Goal: Information Seeking & Learning: Learn about a topic

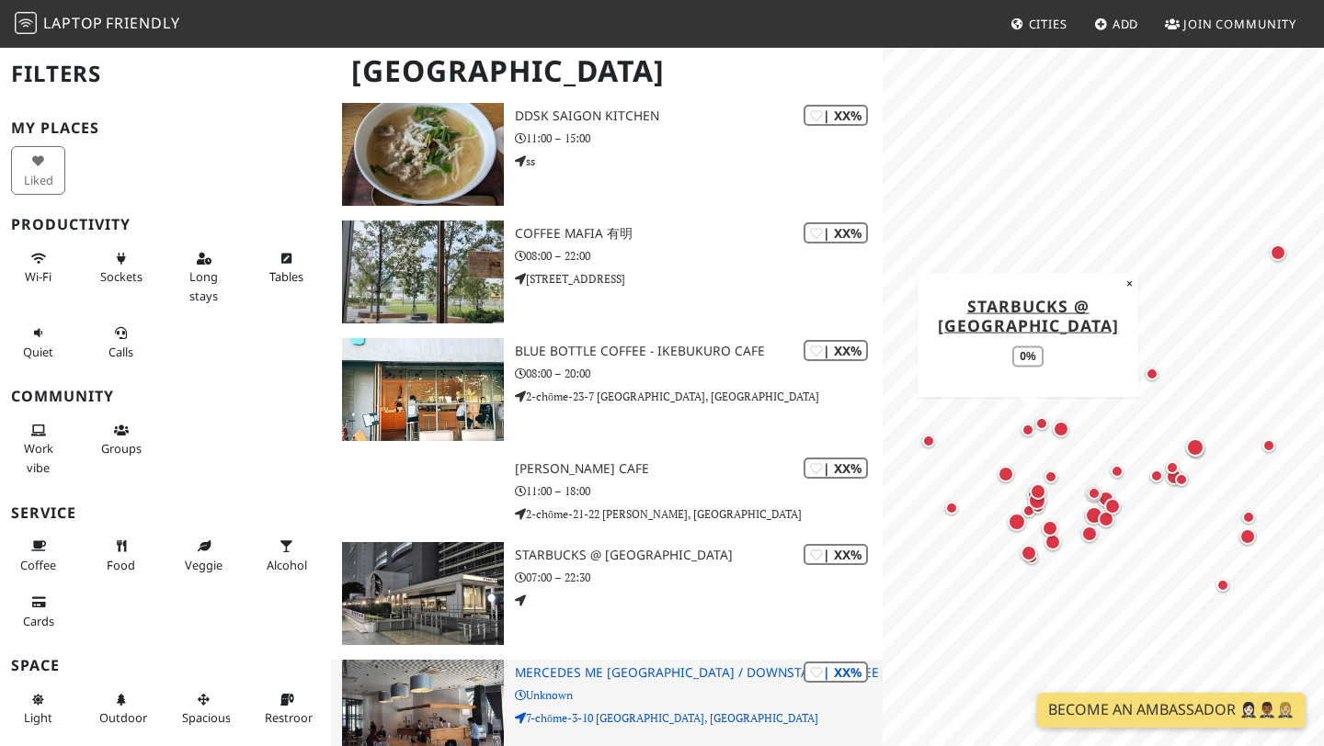
scroll to position [3932, 0]
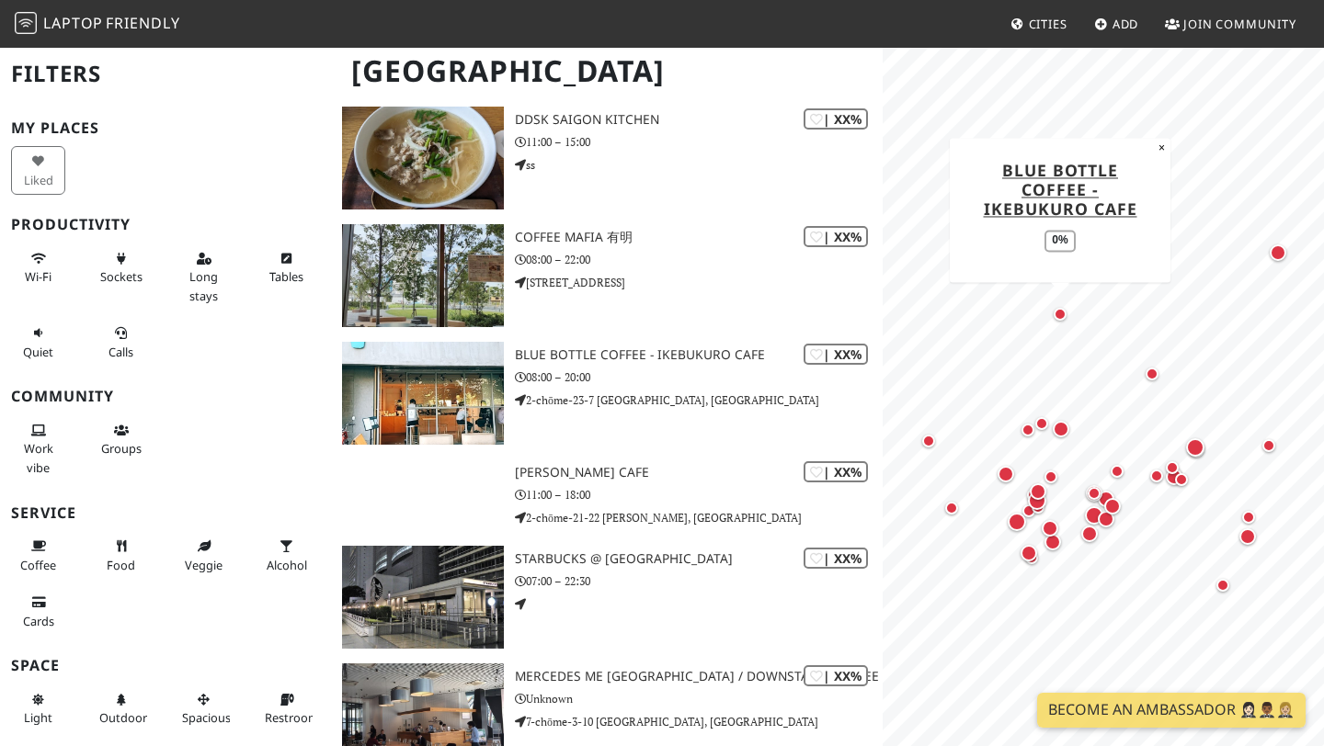
click at [1061, 310] on div "Map marker" at bounding box center [1059, 314] width 13 height 13
click at [1063, 316] on div "Map marker" at bounding box center [1059, 314] width 13 height 13
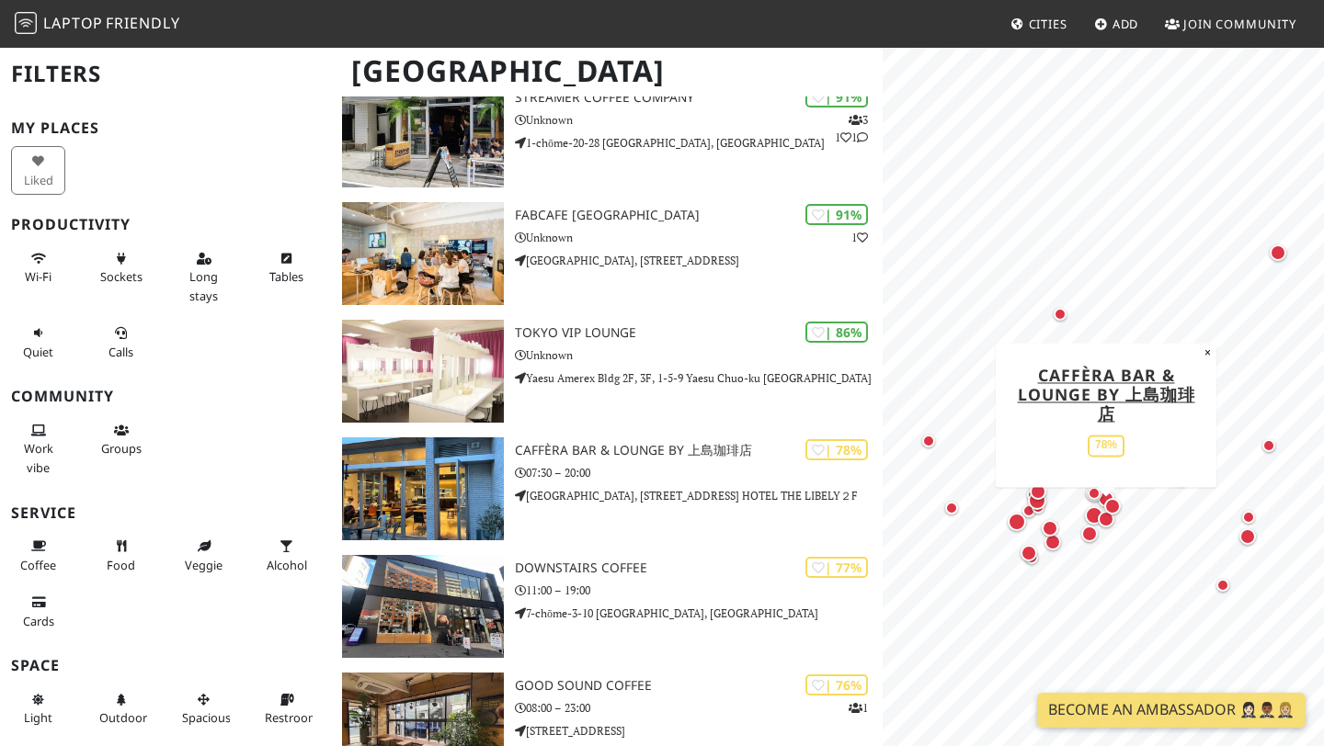
scroll to position [0, 0]
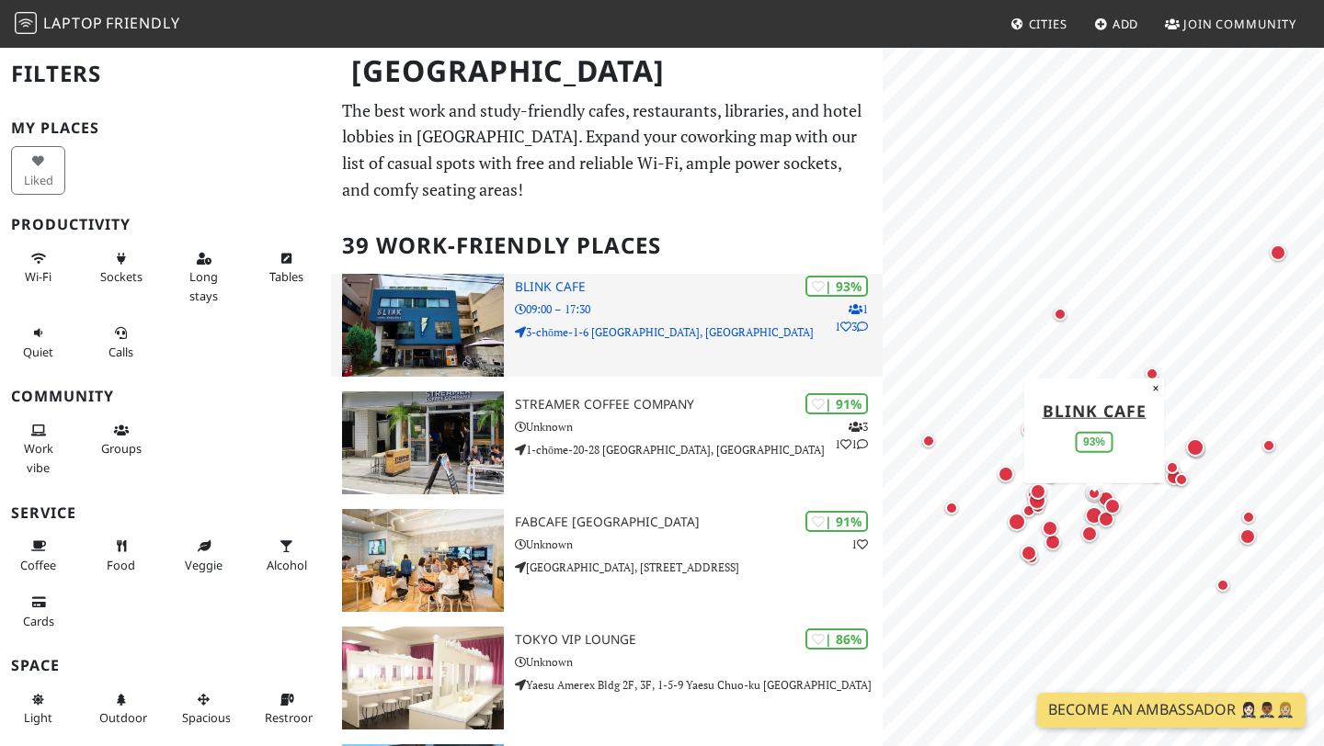
click at [629, 313] on p "09:00 – 17:30" at bounding box center [699, 309] width 368 height 17
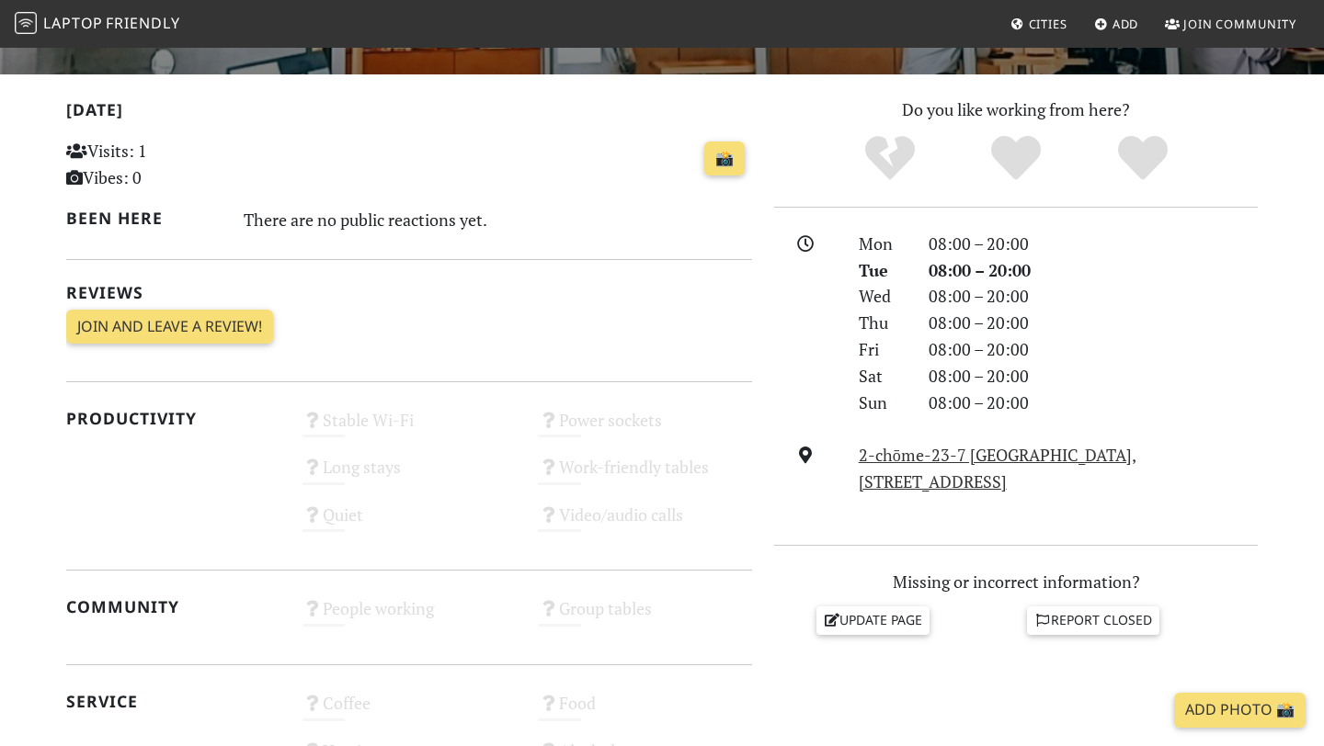
scroll to position [55, 0]
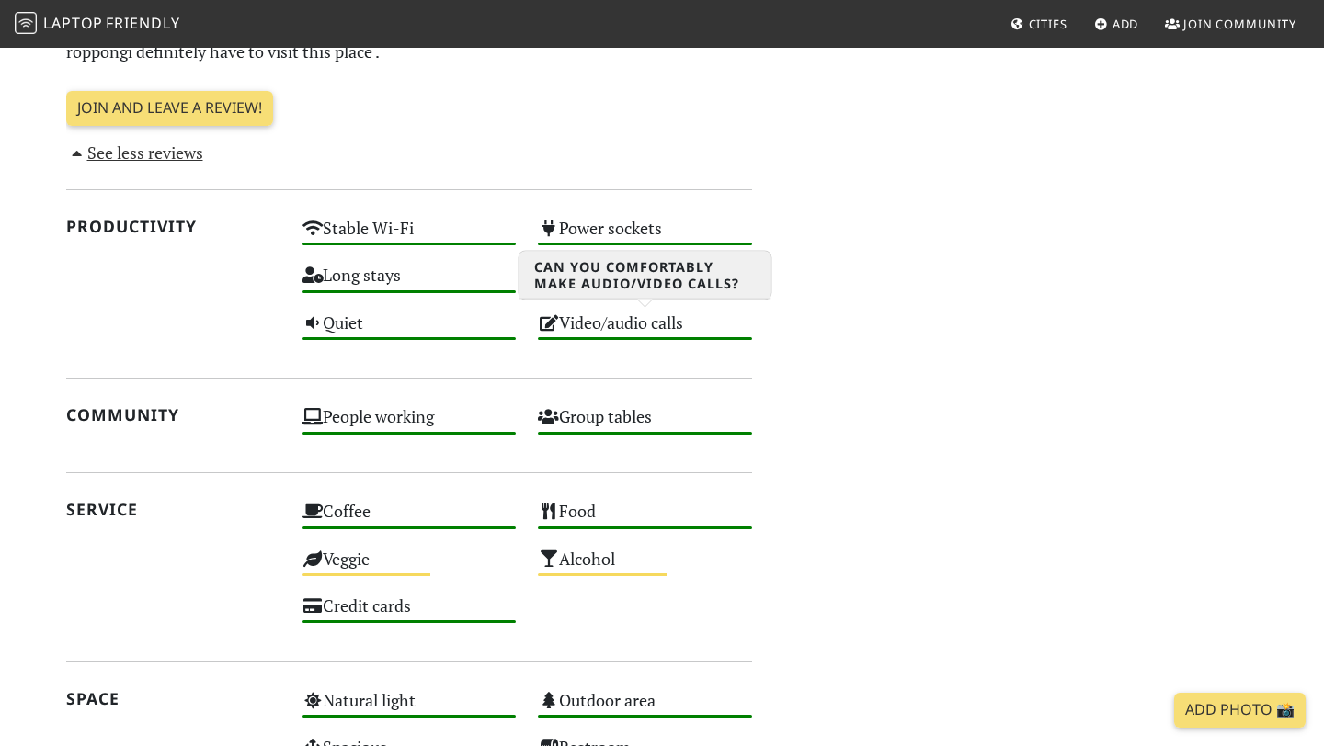
scroll to position [1434, 0]
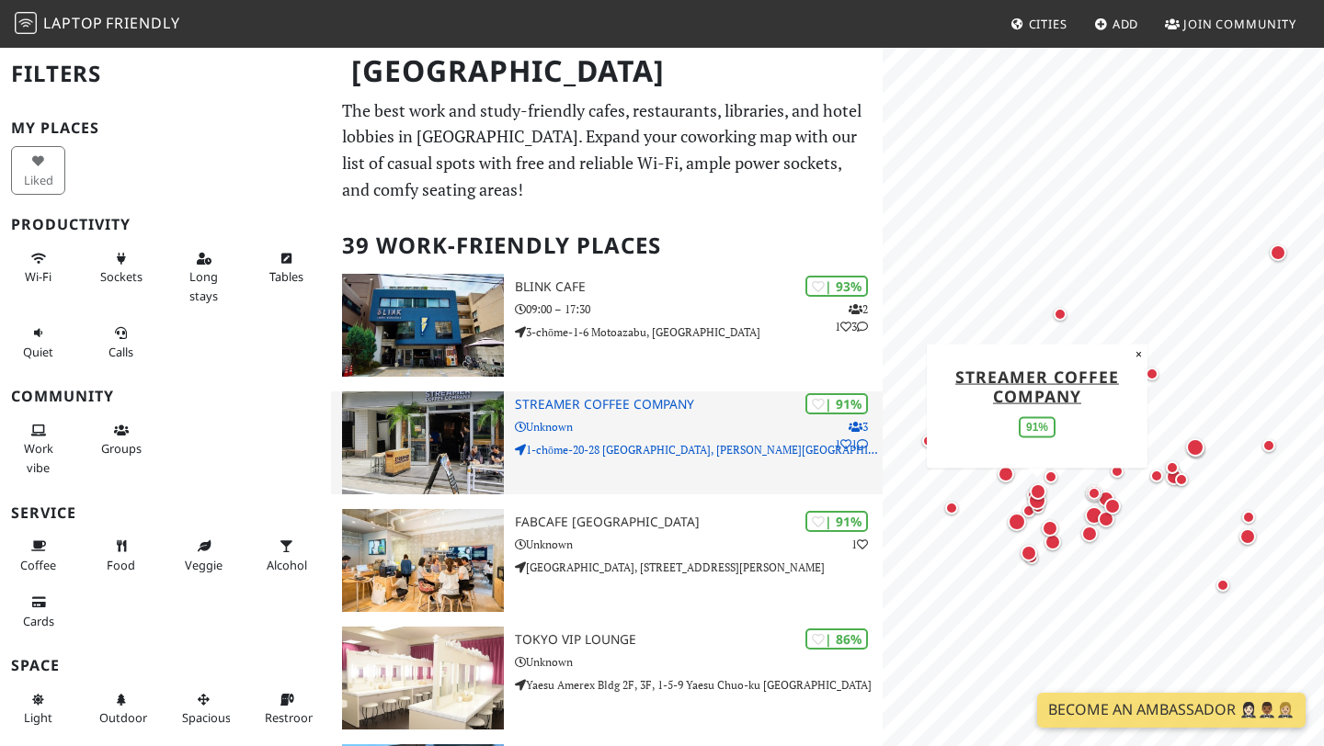
click at [613, 426] on p "Unknown" at bounding box center [699, 426] width 368 height 17
